Goal: Task Accomplishment & Management: Use online tool/utility

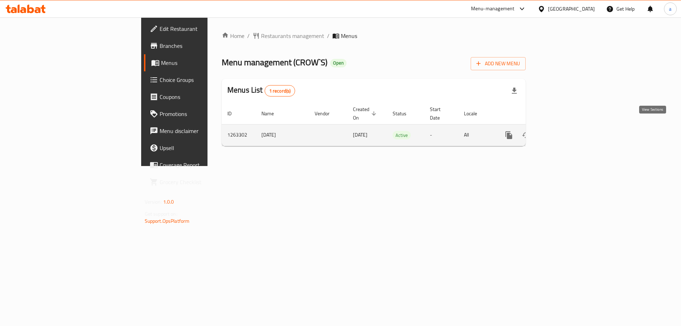
click at [565, 131] on icon "enhanced table" at bounding box center [560, 135] width 9 height 9
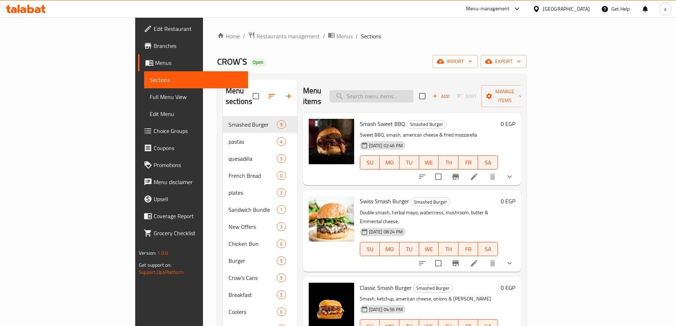
click at [413, 90] on input "search" at bounding box center [372, 96] width 84 height 12
paste input "744385"
type input "744385"
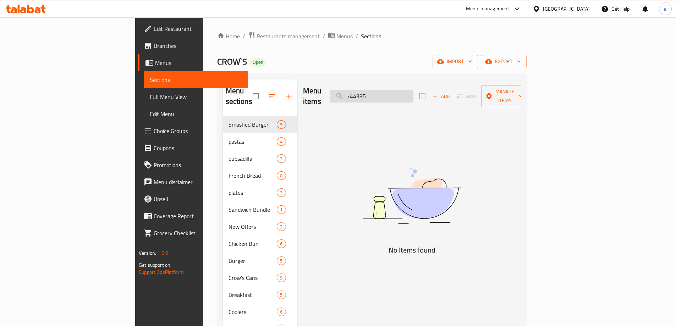
click at [413, 90] on input "744385" at bounding box center [372, 96] width 84 height 12
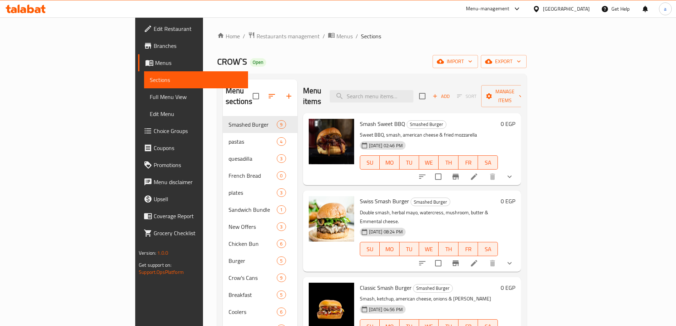
click at [154, 134] on span "Choice Groups" at bounding box center [198, 131] width 89 height 9
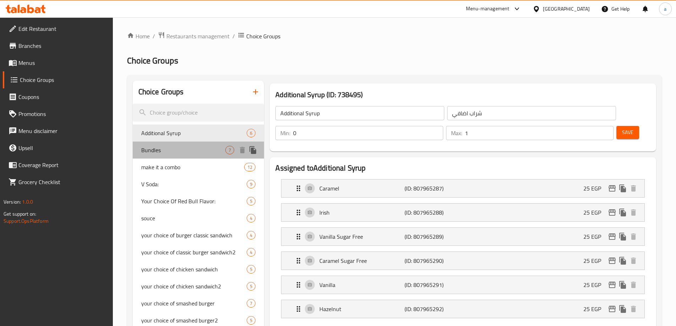
click at [189, 154] on span "Bundles" at bounding box center [183, 150] width 84 height 9
type input "Bundles"
type input "بندلز"
type input "1"
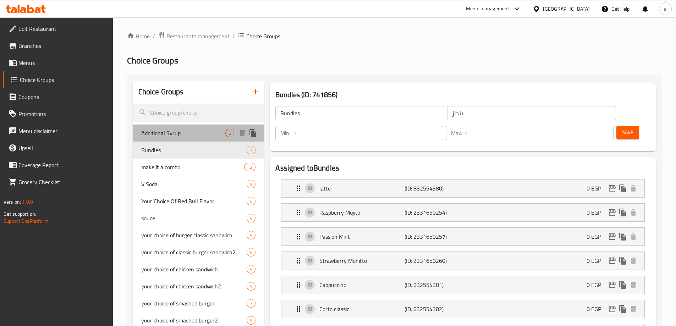
click at [191, 137] on div "Additional Syrup 6" at bounding box center [199, 133] width 132 height 17
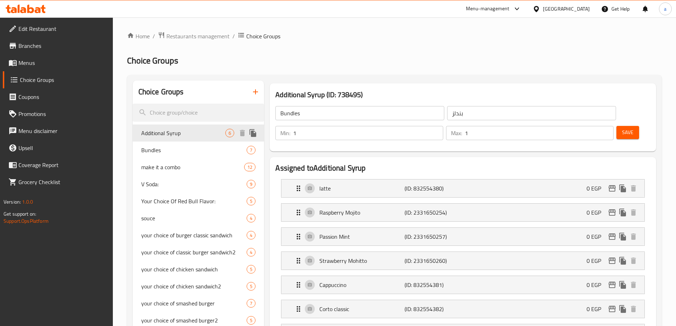
type input "Additional Syrup"
type input "شراب اضافي"
type input "0"
click at [197, 157] on div "Bundles 7" at bounding box center [199, 150] width 132 height 17
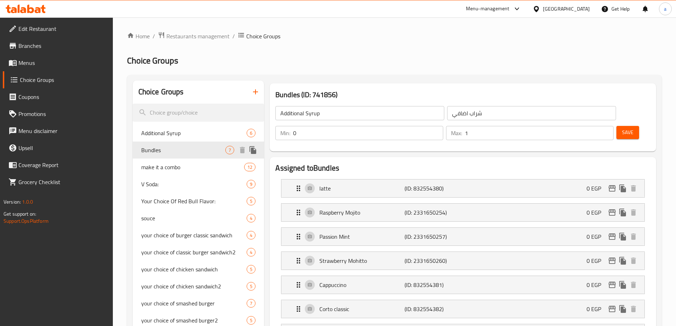
type input "Bundles"
type input "بندلز"
type input "1"
click at [390, 64] on h2 "Choice Groups" at bounding box center [394, 60] width 535 height 11
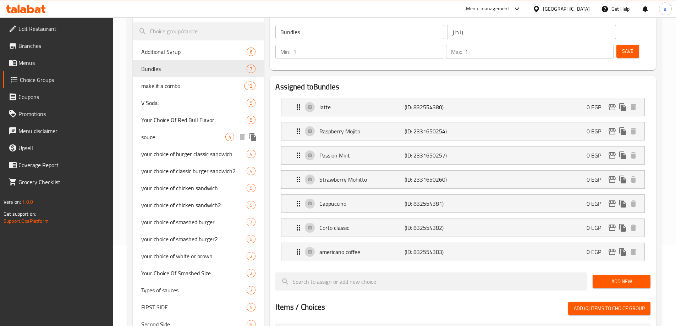
scroll to position [213, 0]
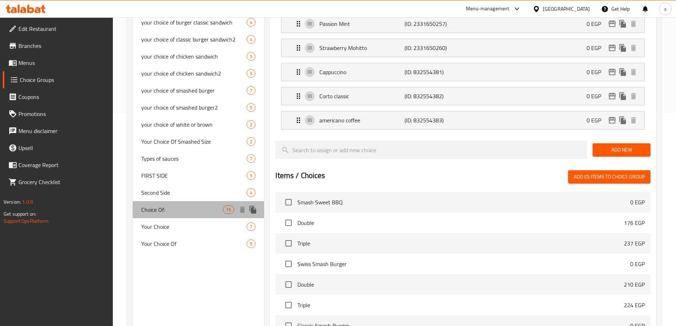
click at [184, 209] on span "Choice Of:" at bounding box center [182, 209] width 82 height 9
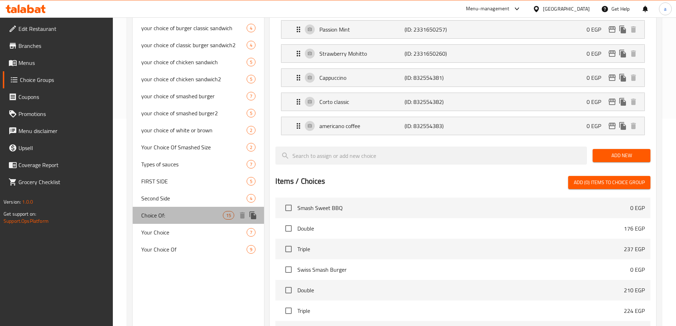
type input "Choice Of:"
type input "إختيار من:"
type input "0"
type input "15"
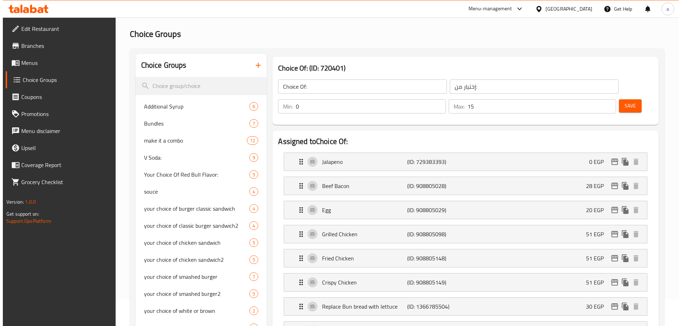
scroll to position [0, 0]
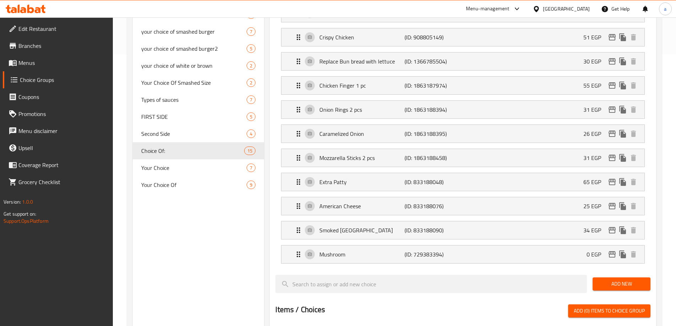
scroll to position [203, 0]
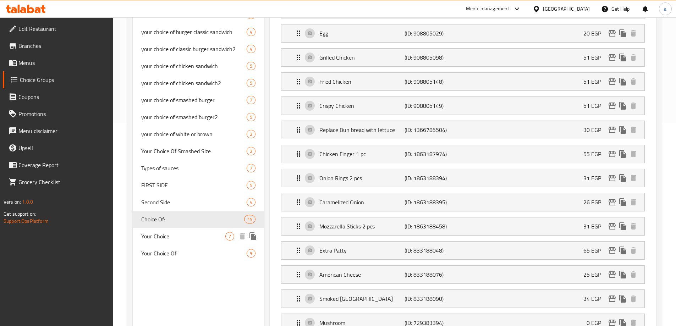
click at [178, 237] on span "Your Choice" at bounding box center [183, 236] width 84 height 9
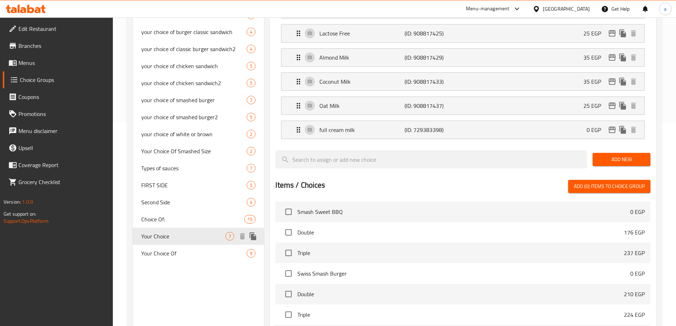
type input "Your Choice"
type input "إختيارك"
type input "1"
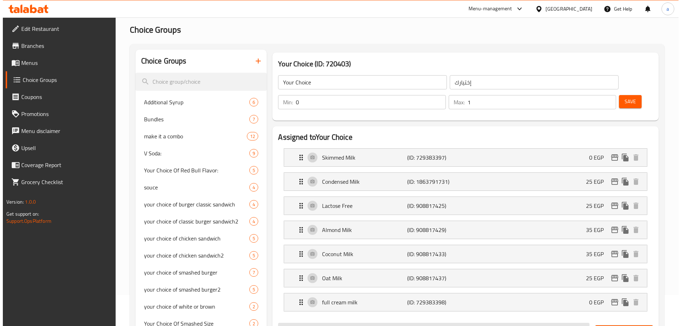
scroll to position [0, 0]
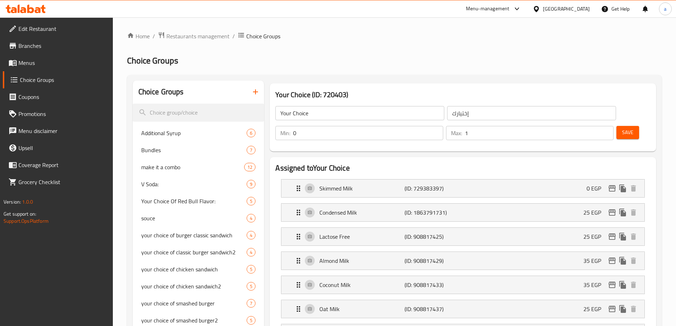
click at [177, 152] on span "Bundles" at bounding box center [183, 150] width 84 height 9
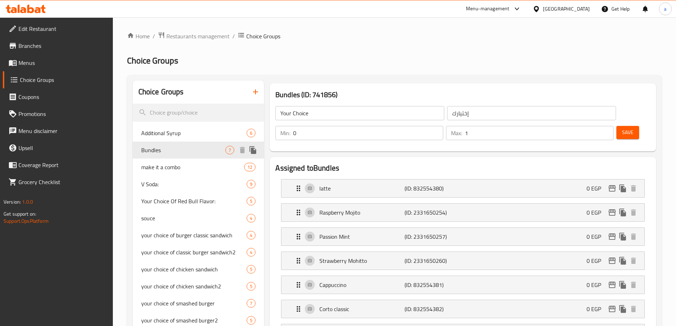
type input "Bundles"
type input "بندلز"
type input "1"
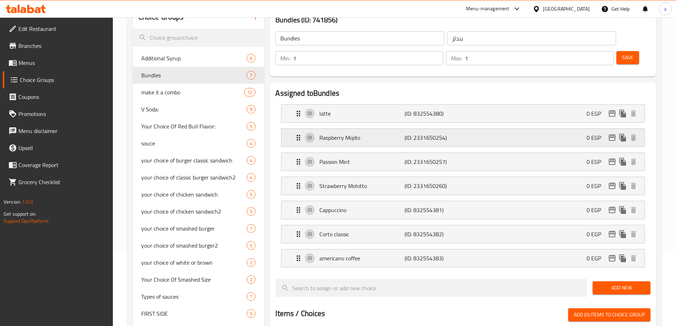
scroll to position [35, 0]
